Goal: Information Seeking & Learning: Find specific page/section

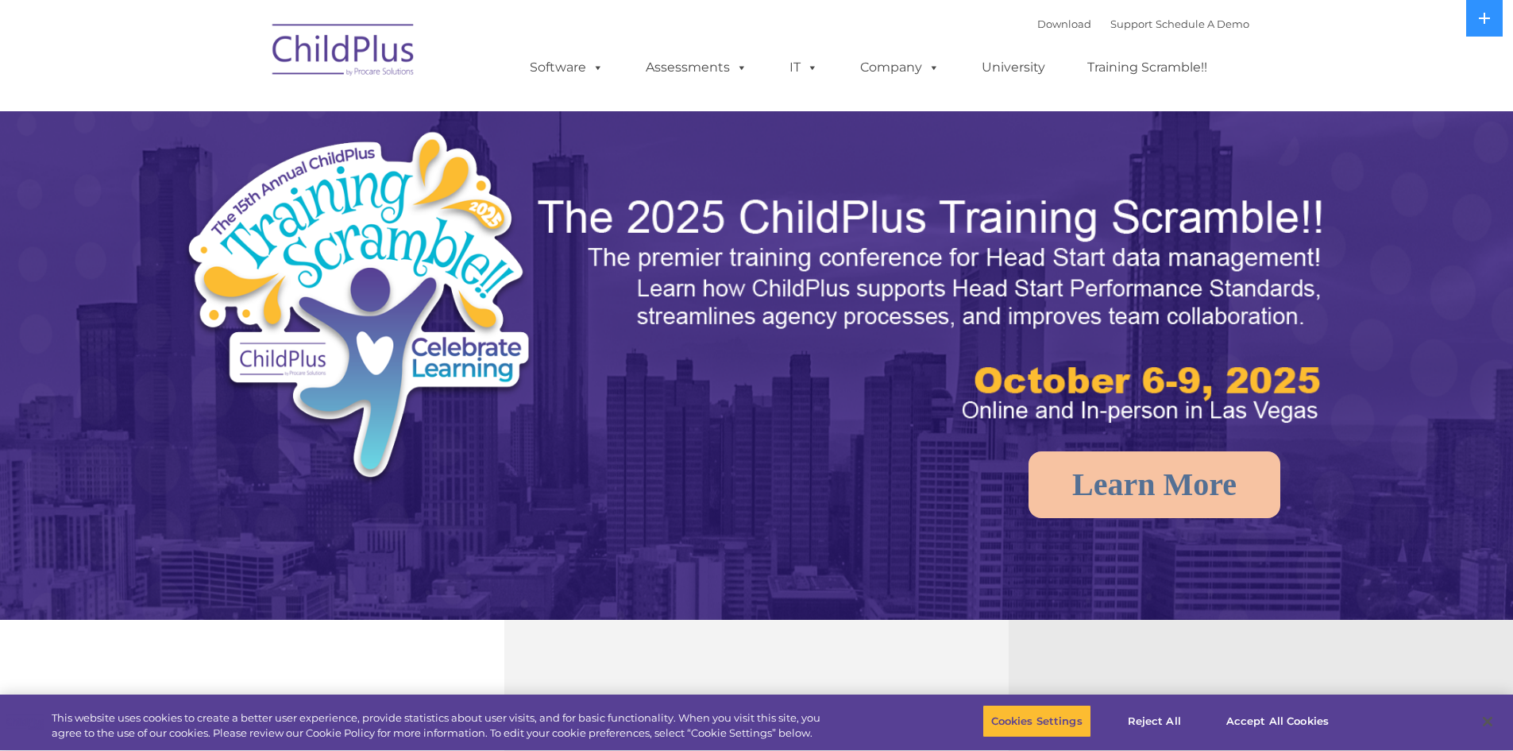
select select "MEDIUM"
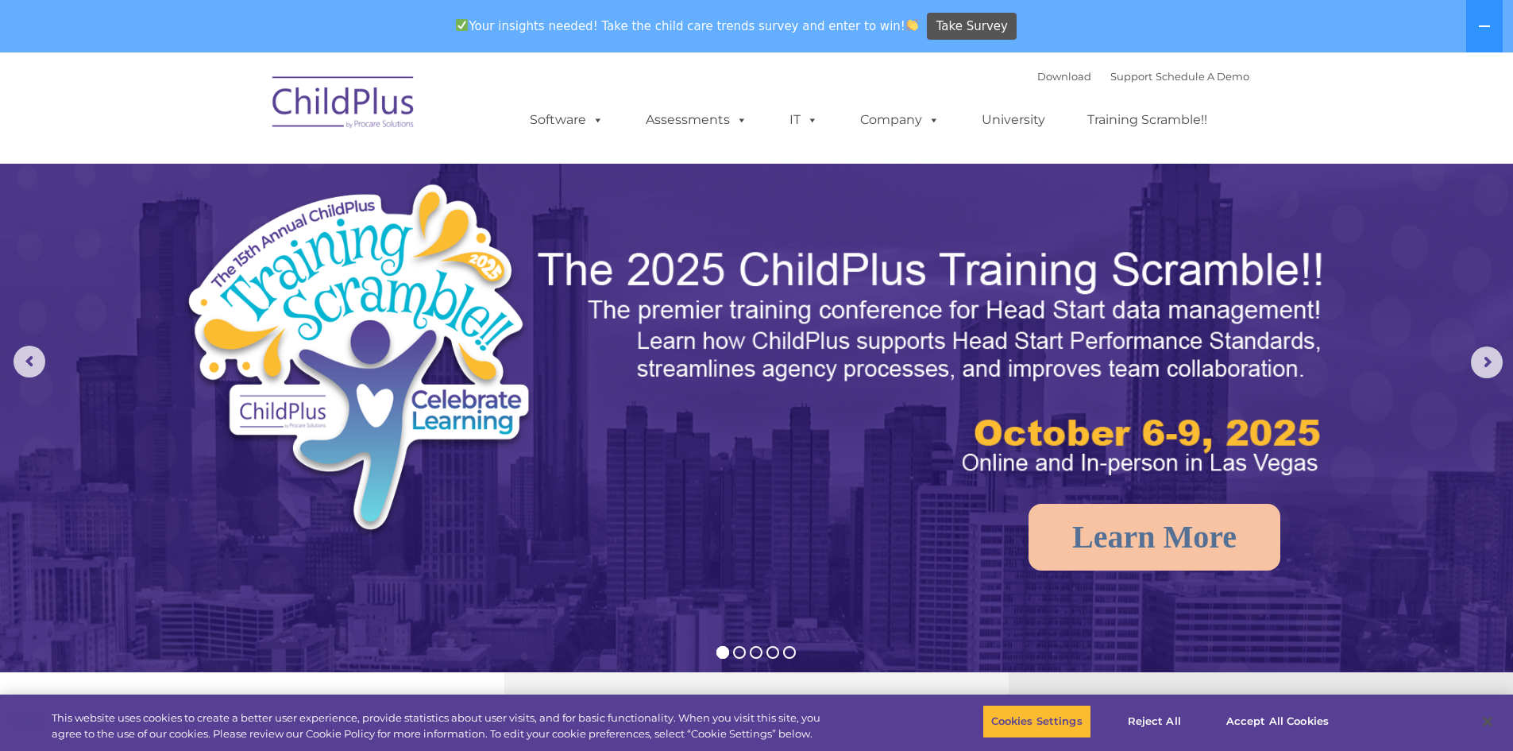
click at [1099, 83] on div "Download Support | Schedule A Demo " at bounding box center [1143, 76] width 212 height 24
click at [1110, 75] on link "Support" at bounding box center [1131, 76] width 42 height 13
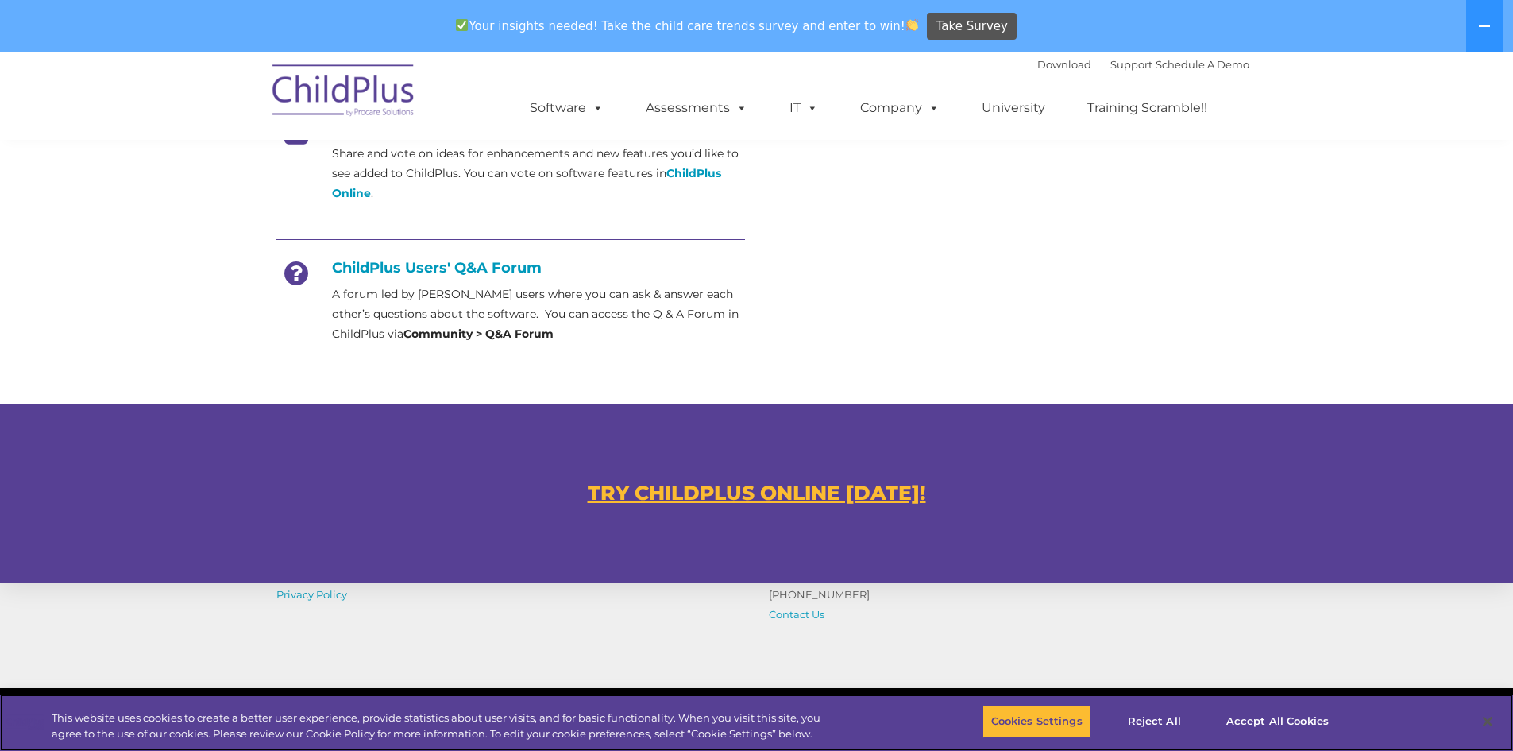
scroll to position [696, 0]
click at [805, 496] on u "TRY CHILDPLUS ONLINE TODAY!" at bounding box center [757, 492] width 338 height 24
